Goal: Check status: Check status

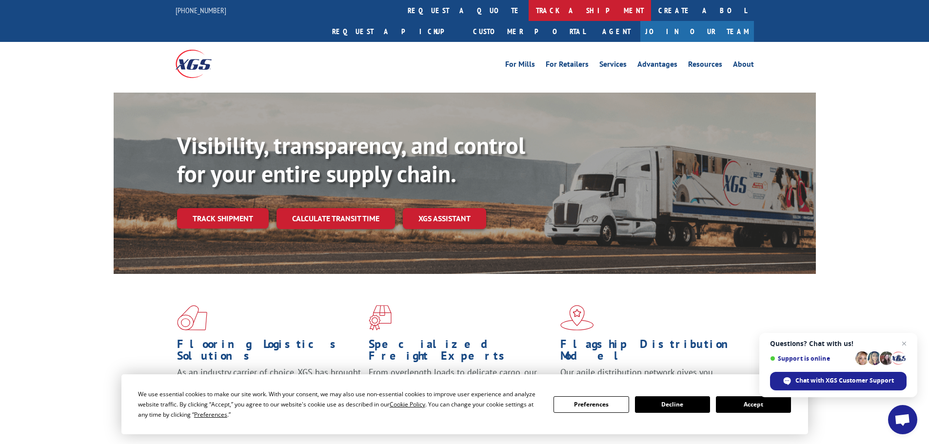
click at [529, 13] on link "track a shipment" at bounding box center [590, 10] width 122 height 21
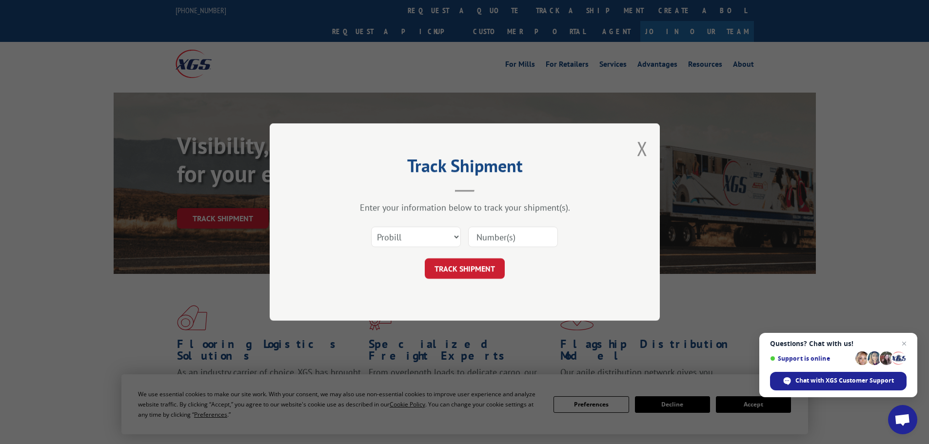
click at [516, 241] on input at bounding box center [513, 237] width 90 height 20
click at [406, 235] on select "Select category... Probill BOL PO" at bounding box center [416, 237] width 90 height 20
select select "bol"
click at [371, 227] on select "Select category... Probill BOL PO" at bounding box center [416, 237] width 90 height 20
click at [506, 232] on input at bounding box center [513, 237] width 90 height 20
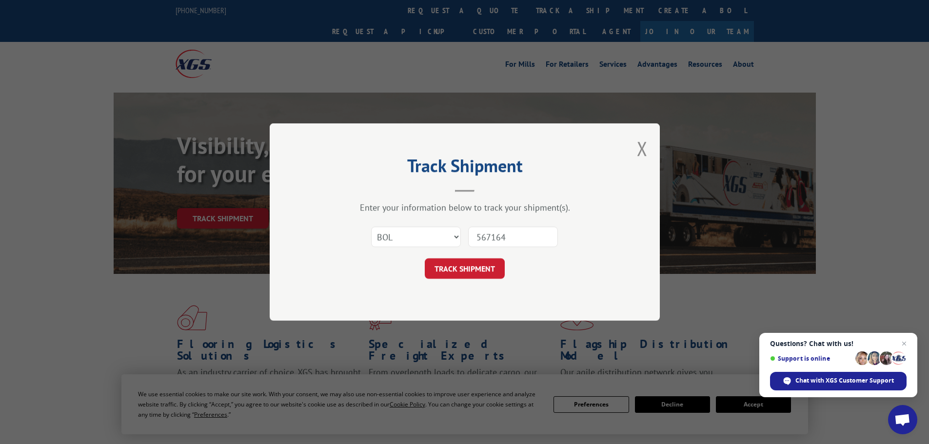
type input "5671641"
click button "TRACK SHIPMENT" at bounding box center [465, 269] width 80 height 20
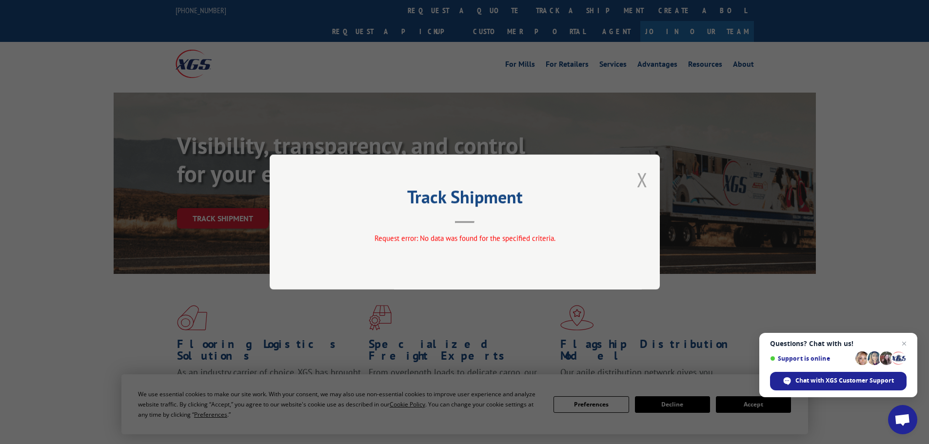
click at [644, 183] on button "Close modal" at bounding box center [642, 180] width 11 height 26
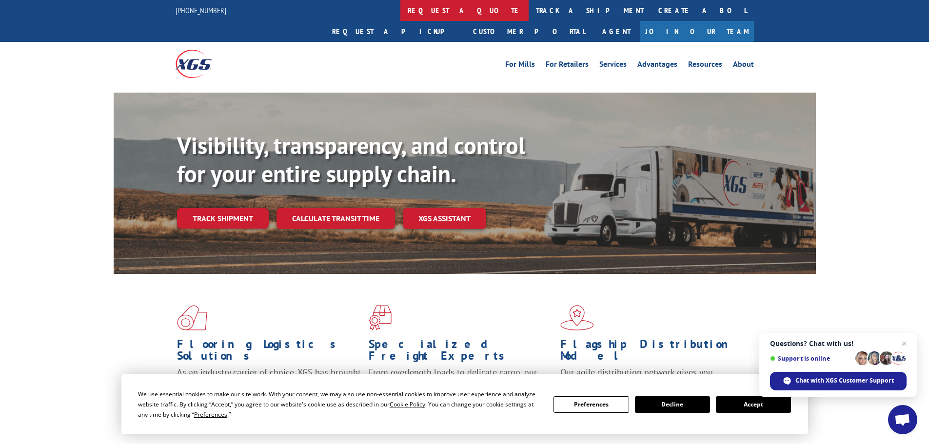
click at [401, 17] on link "request a quote" at bounding box center [465, 10] width 128 height 21
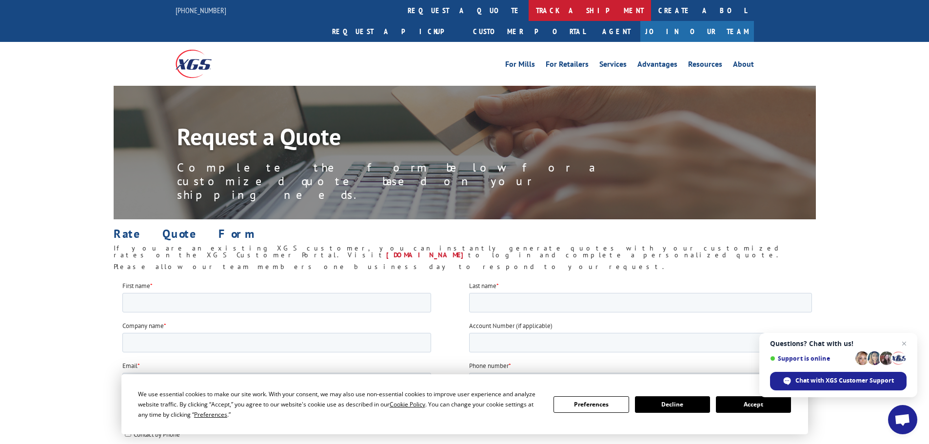
click at [529, 10] on link "track a shipment" at bounding box center [590, 10] width 122 height 21
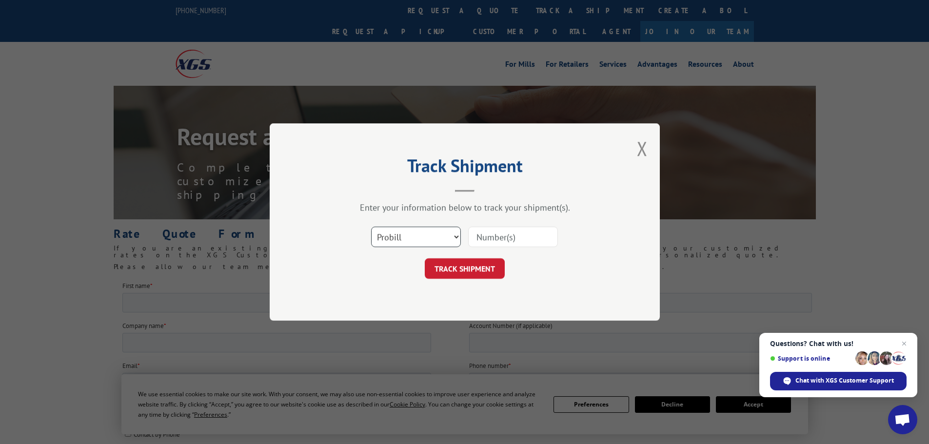
click at [454, 236] on select "Select category... Probill BOL PO" at bounding box center [416, 237] width 90 height 20
select select "po"
click at [371, 227] on select "Select category... Probill BOL PO" at bounding box center [416, 237] width 90 height 20
click at [487, 240] on input at bounding box center [513, 237] width 90 height 20
type input "17156809"
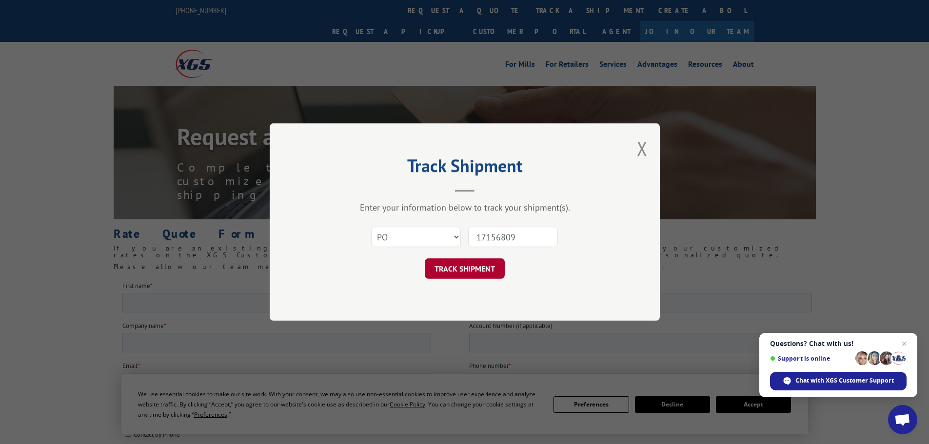
click at [461, 271] on button "TRACK SHIPMENT" at bounding box center [465, 269] width 80 height 20
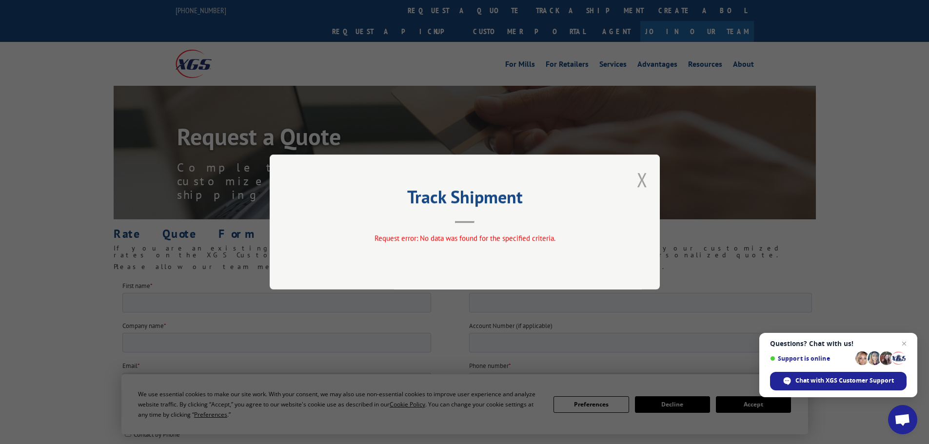
click at [640, 179] on button "Close modal" at bounding box center [642, 180] width 11 height 26
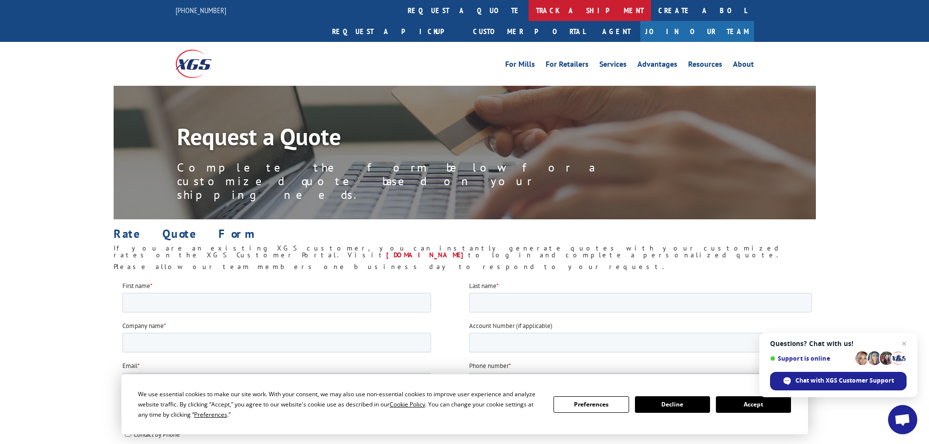
click at [529, 12] on link "track a shipment" at bounding box center [590, 10] width 122 height 21
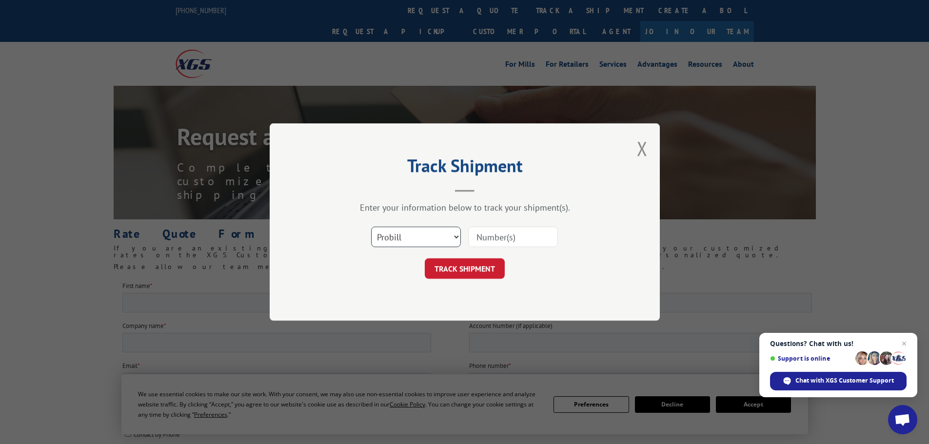
click at [429, 231] on select "Select category... Probill BOL PO" at bounding box center [416, 237] width 90 height 20
select select "po"
click at [371, 227] on select "Select category... Probill BOL PO" at bounding box center [416, 237] width 90 height 20
click at [489, 237] on input at bounding box center [513, 237] width 90 height 20
type input "17156809"
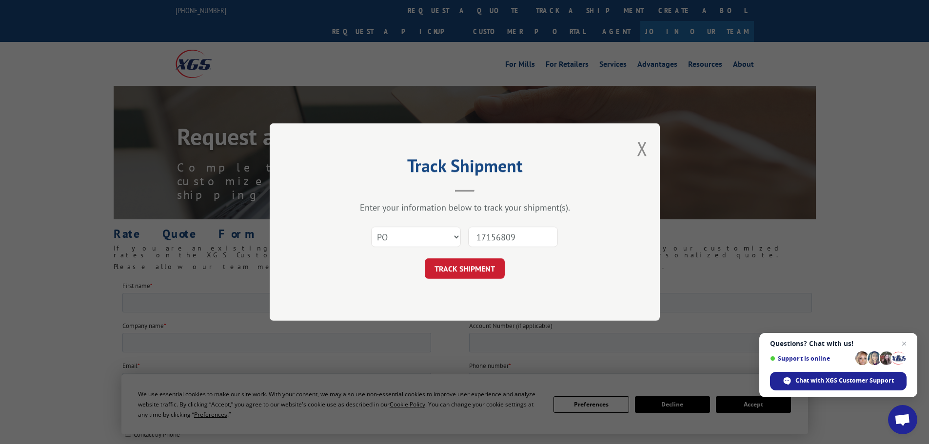
click button "TRACK SHIPMENT" at bounding box center [465, 269] width 80 height 20
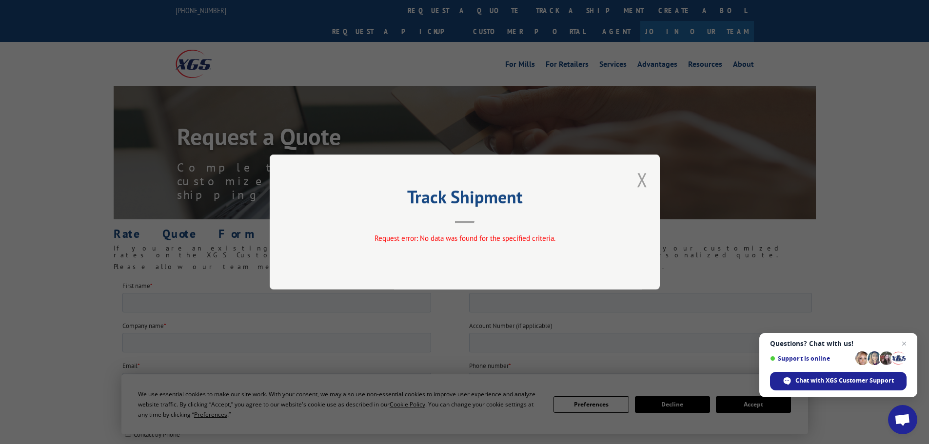
click at [642, 177] on button "Close modal" at bounding box center [642, 180] width 11 height 26
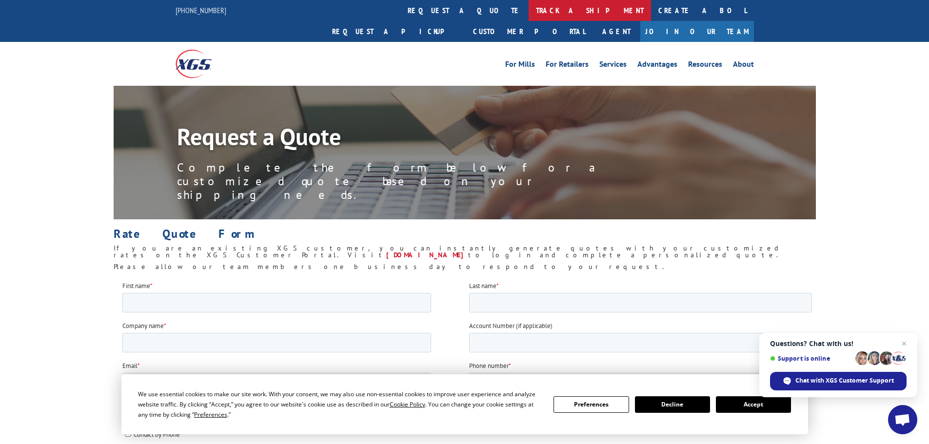
click at [529, 16] on link "track a shipment" at bounding box center [590, 10] width 122 height 21
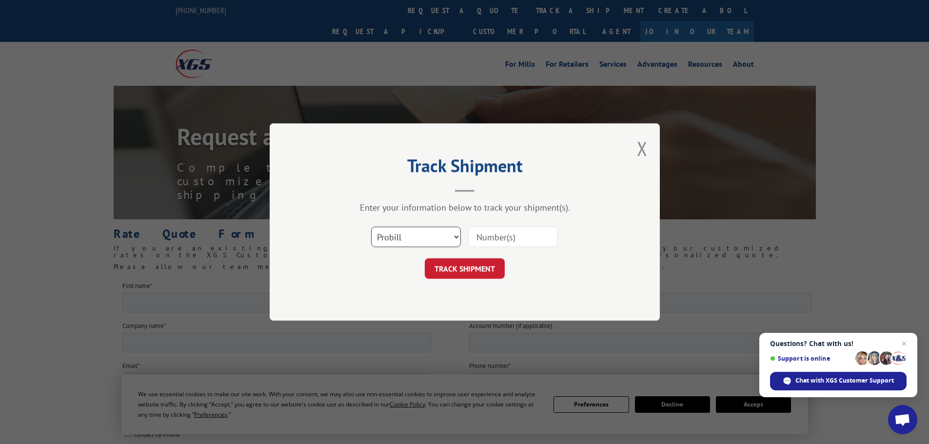
click at [441, 243] on select "Select category... Probill BOL PO" at bounding box center [416, 237] width 90 height 20
select select "bol"
click at [371, 227] on select "Select category... Probill BOL PO" at bounding box center [416, 237] width 90 height 20
click at [503, 237] on input at bounding box center [513, 237] width 90 height 20
click at [644, 149] on button "Close modal" at bounding box center [642, 149] width 11 height 26
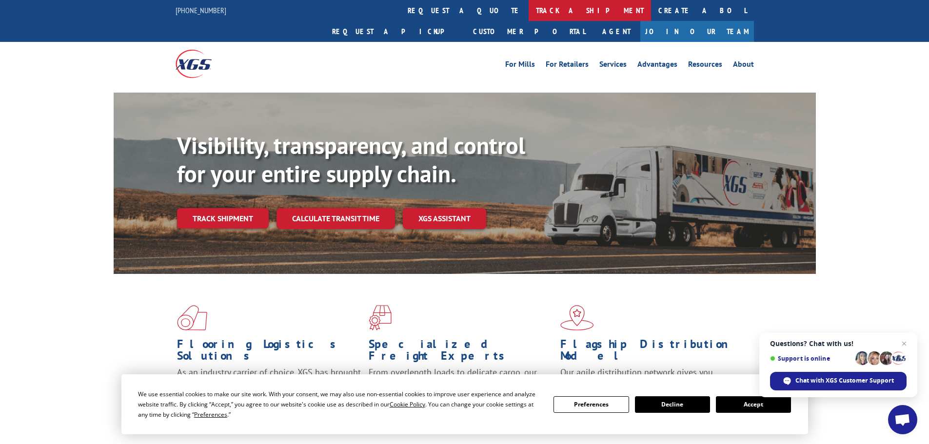
click at [529, 12] on link "track a shipment" at bounding box center [590, 10] width 122 height 21
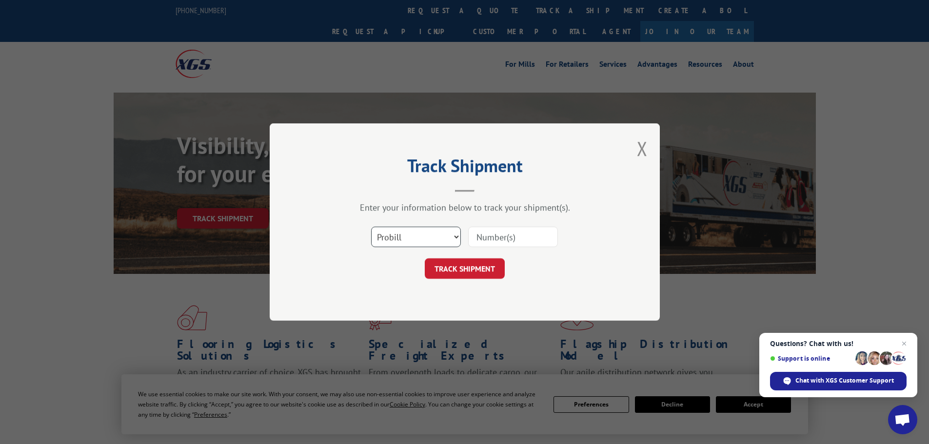
click at [448, 237] on select "Select category... Probill BOL PO" at bounding box center [416, 237] width 90 height 20
click at [371, 227] on select "Select category... Probill BOL PO" at bounding box center [416, 237] width 90 height 20
click at [505, 238] on input at bounding box center [513, 237] width 90 height 20
type input "16331939"
click button "TRACK SHIPMENT" at bounding box center [465, 269] width 80 height 20
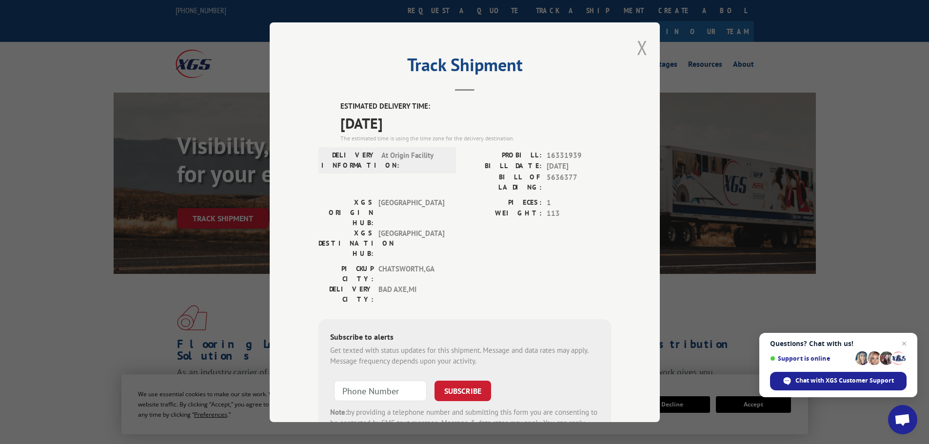
click at [641, 45] on button "Close modal" at bounding box center [642, 48] width 11 height 26
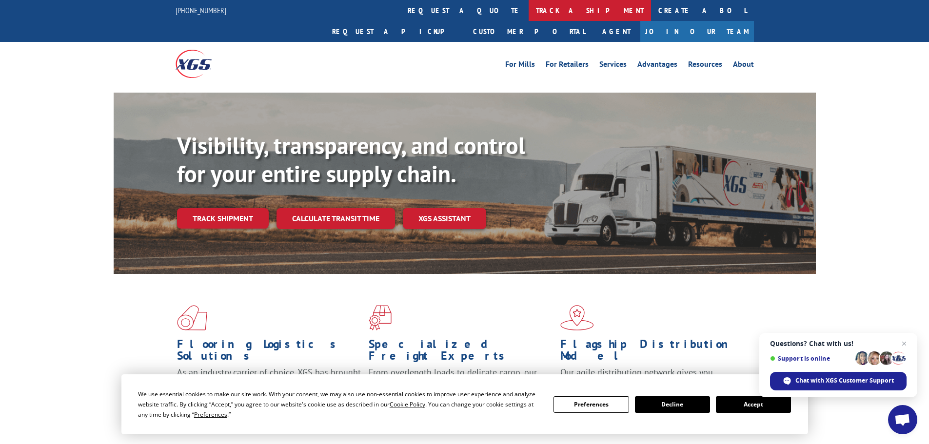
click at [529, 10] on link "track a shipment" at bounding box center [590, 10] width 122 height 21
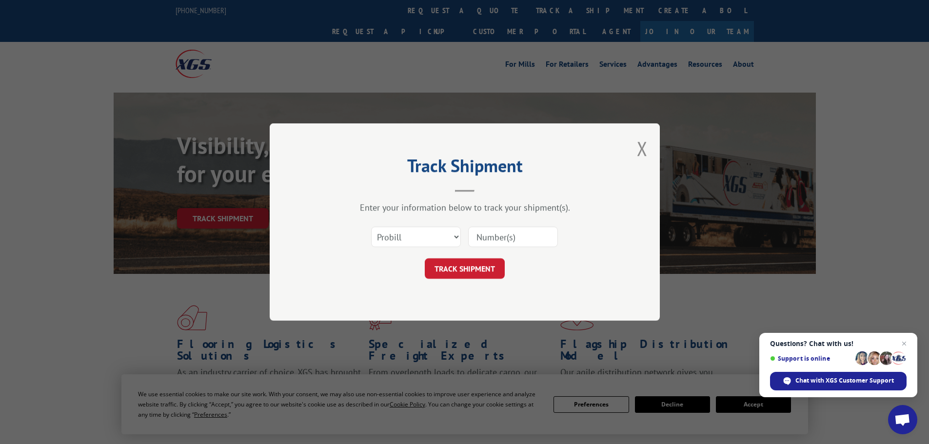
click at [502, 238] on input at bounding box center [513, 237] width 90 height 20
type input "17156809"
click button "TRACK SHIPMENT" at bounding box center [465, 269] width 80 height 20
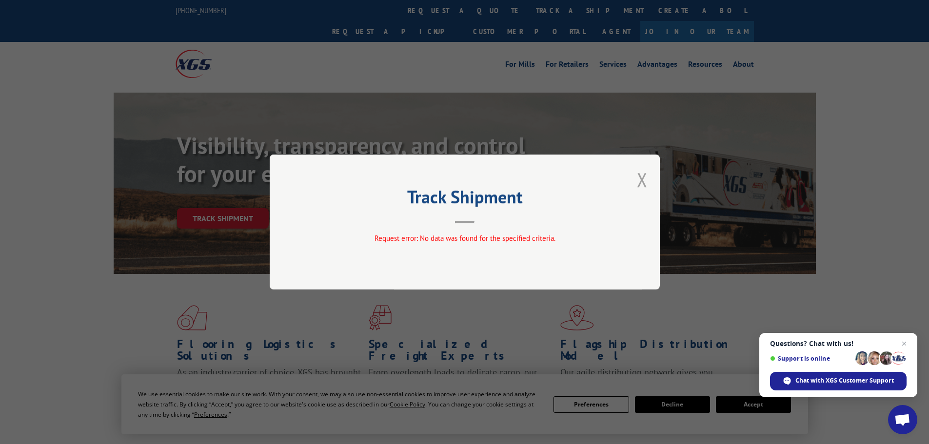
click at [642, 178] on button "Close modal" at bounding box center [642, 180] width 11 height 26
